Goal: Task Accomplishment & Management: Use online tool/utility

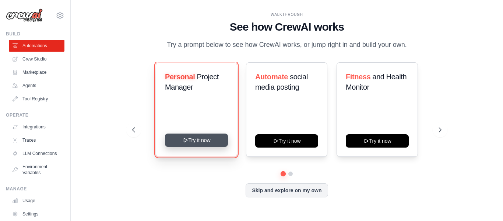
click at [206, 139] on button "Try it now" at bounding box center [196, 139] width 63 height 13
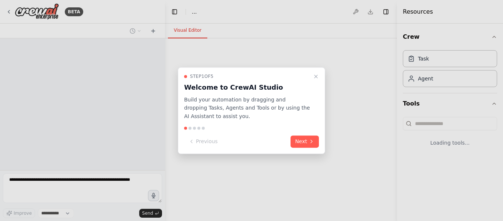
select select "****"
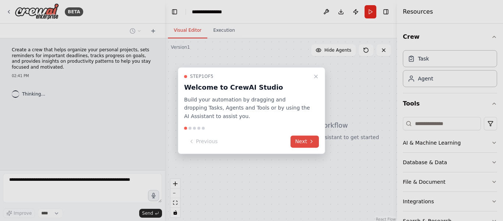
click at [306, 144] on button "Next" at bounding box center [305, 141] width 28 height 12
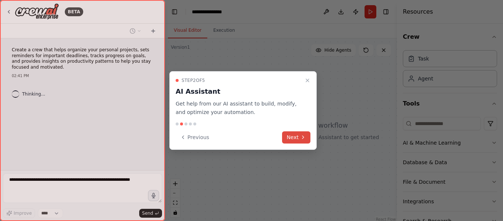
click at [294, 131] on button "Next" at bounding box center [296, 137] width 28 height 12
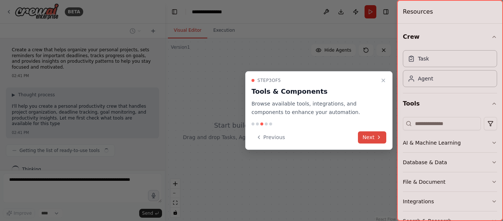
click at [369, 139] on button "Next" at bounding box center [372, 137] width 28 height 12
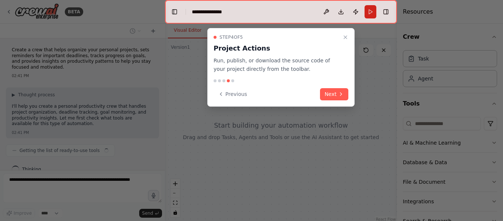
scroll to position [11, 0]
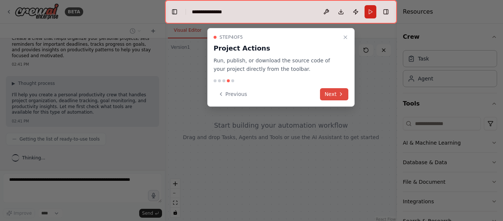
click at [336, 92] on button "Next" at bounding box center [334, 94] width 28 height 12
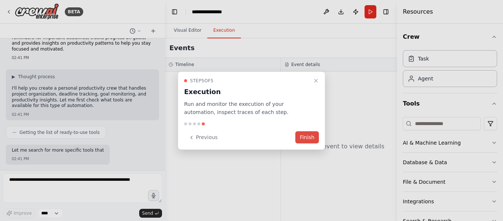
scroll to position [62, 0]
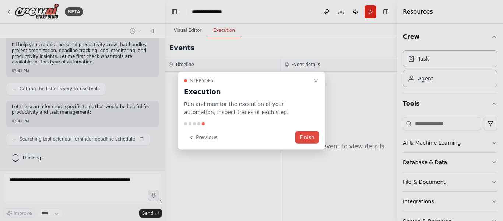
click at [309, 137] on button "Finish" at bounding box center [308, 137] width 24 height 12
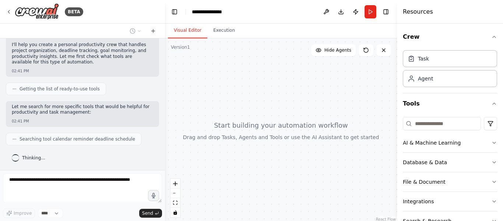
click at [312, 112] on div at bounding box center [281, 130] width 232 height 184
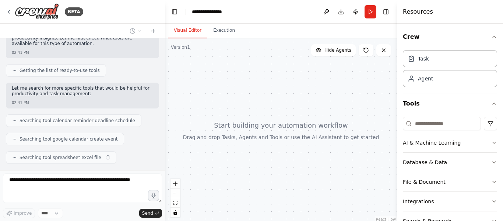
scroll to position [98, 0]
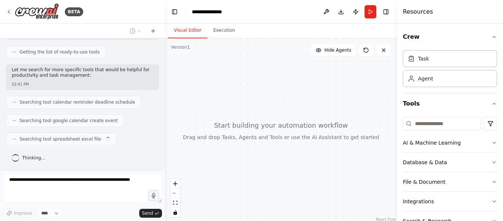
drag, startPoint x: 267, startPoint y: 130, endPoint x: 265, endPoint y: 105, distance: 24.8
click at [265, 105] on div at bounding box center [281, 130] width 232 height 184
drag, startPoint x: 334, startPoint y: 94, endPoint x: 328, endPoint y: 94, distance: 5.9
click at [328, 94] on div at bounding box center [281, 130] width 232 height 184
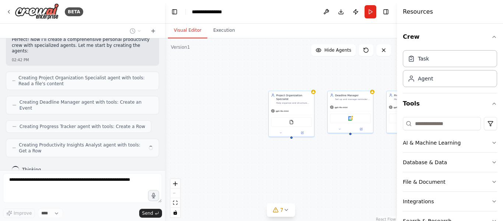
scroll to position [210, 0]
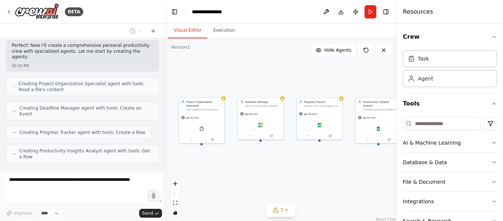
drag, startPoint x: 376, startPoint y: 150, endPoint x: 287, endPoint y: 156, distance: 89.1
click at [287, 156] on div "Project Organization Specialist Help organize and structure personal projects b…" at bounding box center [281, 130] width 232 height 184
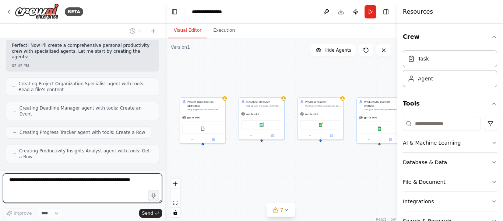
click at [183, 25] on button "Visual Editor" at bounding box center [187, 30] width 39 height 15
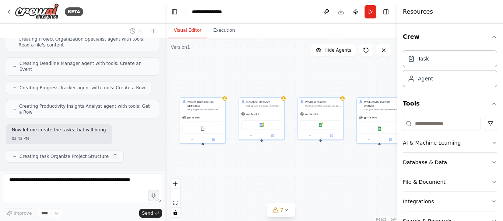
click at [183, 25] on button "Visual Editor" at bounding box center [187, 30] width 39 height 15
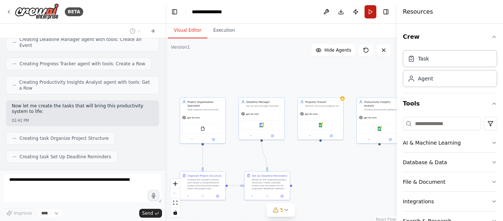
scroll to position [297, 0]
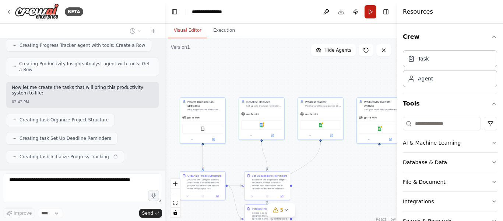
click at [371, 9] on button "Run" at bounding box center [371, 11] width 12 height 13
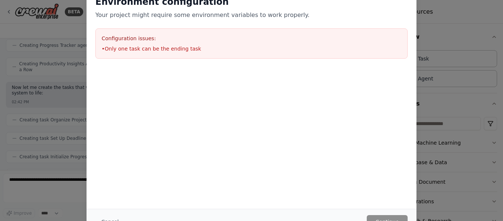
scroll to position [315, 0]
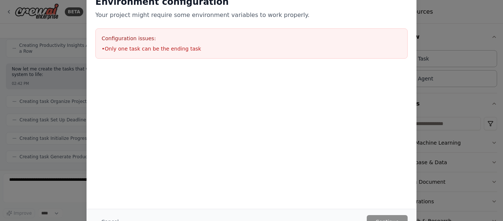
click at [24, 103] on div "Environment configuration Your project might require some environment variables…" at bounding box center [251, 110] width 503 height 221
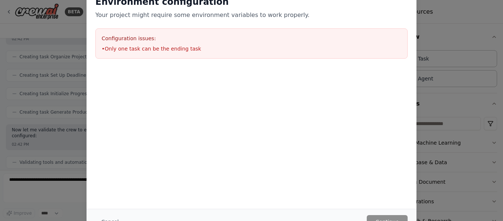
scroll to position [366, 0]
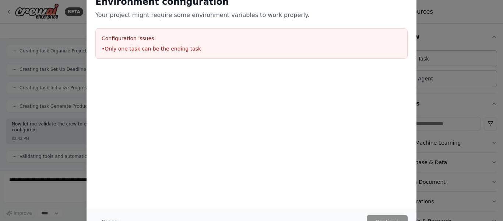
click at [368, 29] on div "Environment configuration Your project might require some environment variables…" at bounding box center [252, 110] width 330 height 247
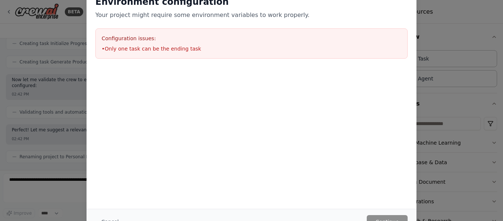
scroll to position [416, 0]
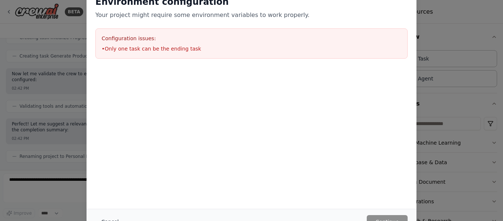
click at [105, 219] on button "Cancel" at bounding box center [109, 221] width 29 height 13
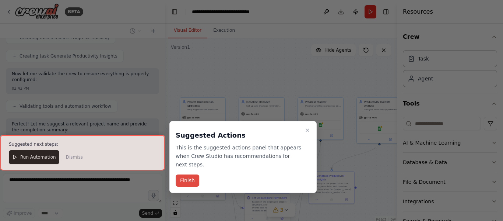
click at [192, 174] on button "Finish" at bounding box center [188, 180] width 24 height 12
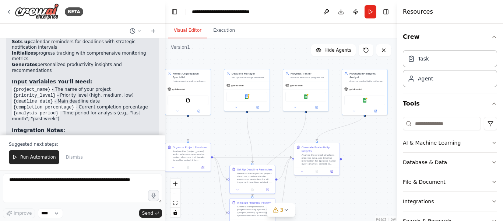
drag, startPoint x: 279, startPoint y: 165, endPoint x: 263, endPoint y: 135, distance: 34.1
click at [263, 135] on div ".deletable-edge-delete-btn { width: 20px; height: 20px; border: 0px solid #ffff…" at bounding box center [281, 130] width 232 height 184
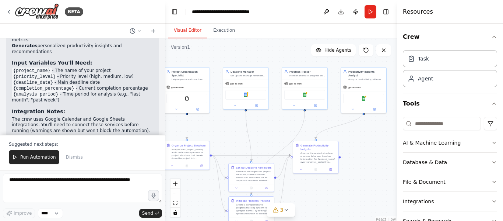
scroll to position [675, 0]
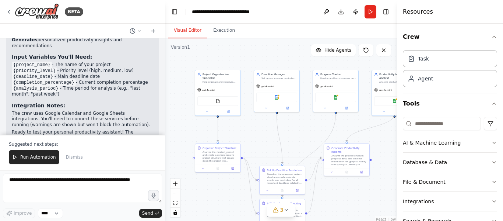
drag, startPoint x: 242, startPoint y: 117, endPoint x: 273, endPoint y: 120, distance: 31.4
click at [273, 120] on div ".deletable-edge-delete-btn { width: 20px; height: 20px; border: 0px solid #ffff…" at bounding box center [281, 130] width 232 height 184
drag, startPoint x: 245, startPoint y: 121, endPoint x: 287, endPoint y: 148, distance: 49.3
click at [287, 148] on div ".deletable-edge-delete-btn { width: 20px; height: 20px; border: 0px solid #ffff…" at bounding box center [281, 130] width 232 height 184
drag, startPoint x: 223, startPoint y: 118, endPoint x: 252, endPoint y: 132, distance: 31.8
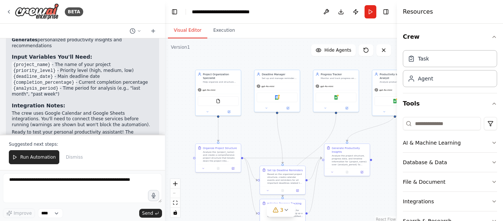
click at [252, 132] on div ".deletable-edge-delete-btn { width: 20px; height: 20px; border: 0px solid #ffff…" at bounding box center [281, 130] width 232 height 184
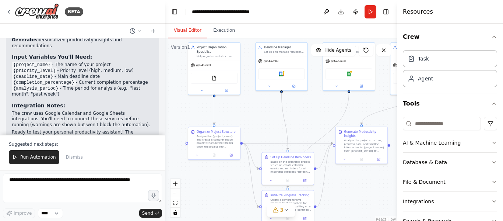
drag, startPoint x: 314, startPoint y: 155, endPoint x: 314, endPoint y: 136, distance: 18.4
click at [314, 136] on div ".deletable-edge-delete-btn { width: 20px; height: 20px; border: 0px solid #ffff…" at bounding box center [281, 130] width 232 height 184
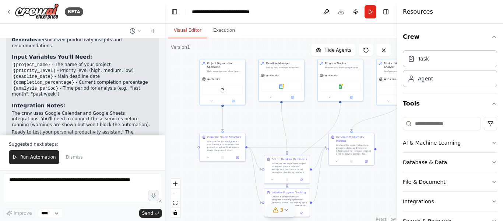
click at [281, 209] on span "3" at bounding box center [281, 209] width 3 height 7
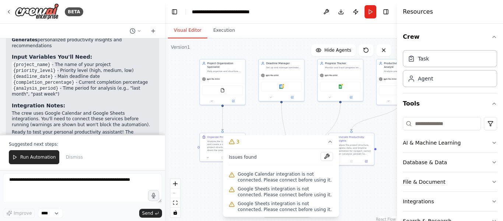
click at [293, 108] on div ".deletable-edge-delete-btn { width: 20px; height: 20px; border: 0px solid #ffff…" at bounding box center [281, 130] width 232 height 184
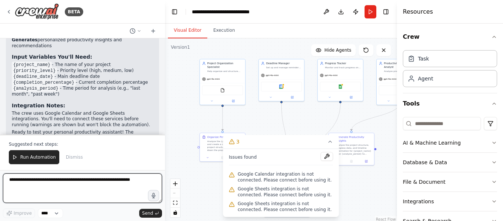
click at [73, 186] on textarea at bounding box center [82, 187] width 159 height 29
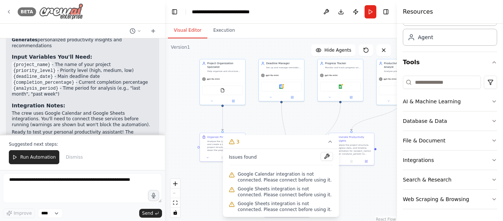
click at [71, 13] on img at bounding box center [61, 11] width 44 height 17
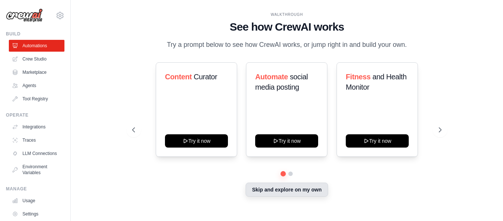
click at [282, 188] on button "Skip and explore on my own" at bounding box center [287, 189] width 82 height 14
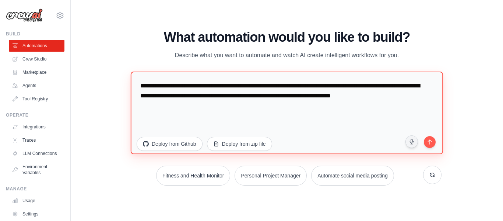
click at [272, 92] on textarea "**********" at bounding box center [287, 112] width 312 height 83
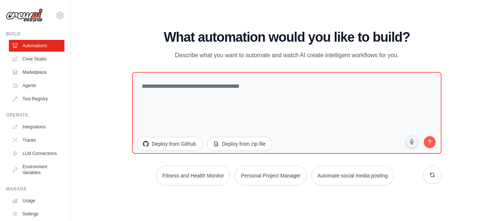
click at [255, 34] on h1 "What automation would you like to build?" at bounding box center [287, 37] width 310 height 15
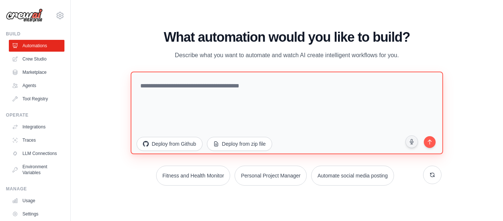
click at [245, 91] on textarea at bounding box center [287, 112] width 312 height 83
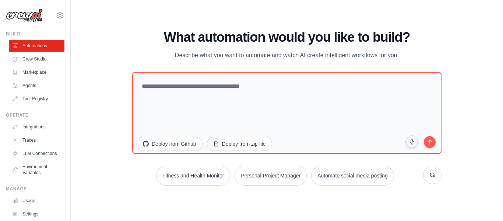
click at [113, 62] on div "WALKTHROUGH See how CrewAI works Try a prompt below to see how CrewAI works, or…" at bounding box center [287, 110] width 409 height 206
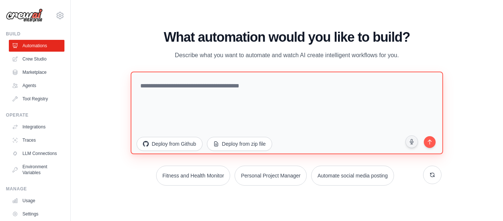
click at [155, 85] on textarea at bounding box center [287, 112] width 312 height 83
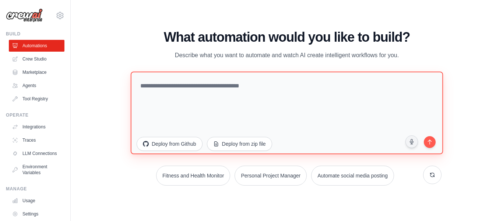
click at [155, 85] on textarea at bounding box center [287, 112] width 312 height 83
